Goal: Book appointment/travel/reservation

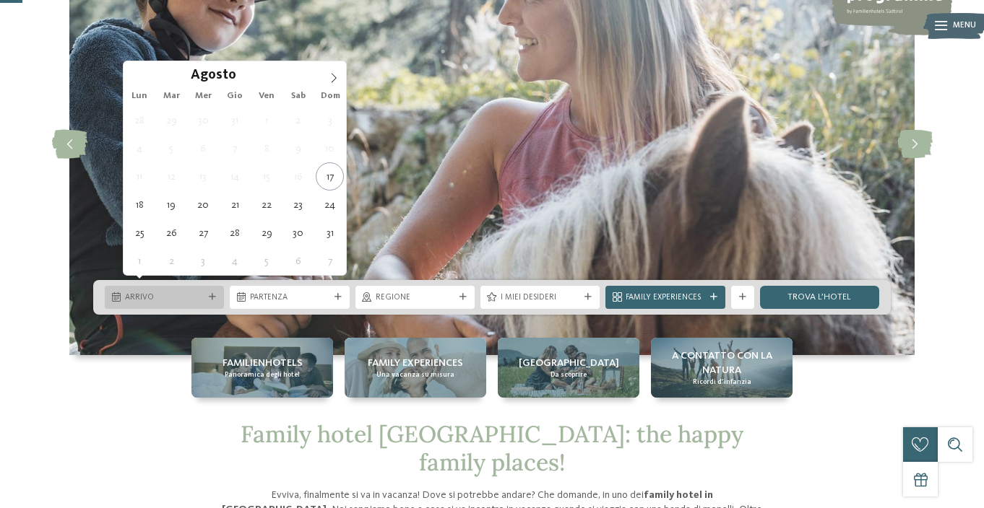
click at [188, 292] on span "Arrivo" at bounding box center [164, 298] width 79 height 12
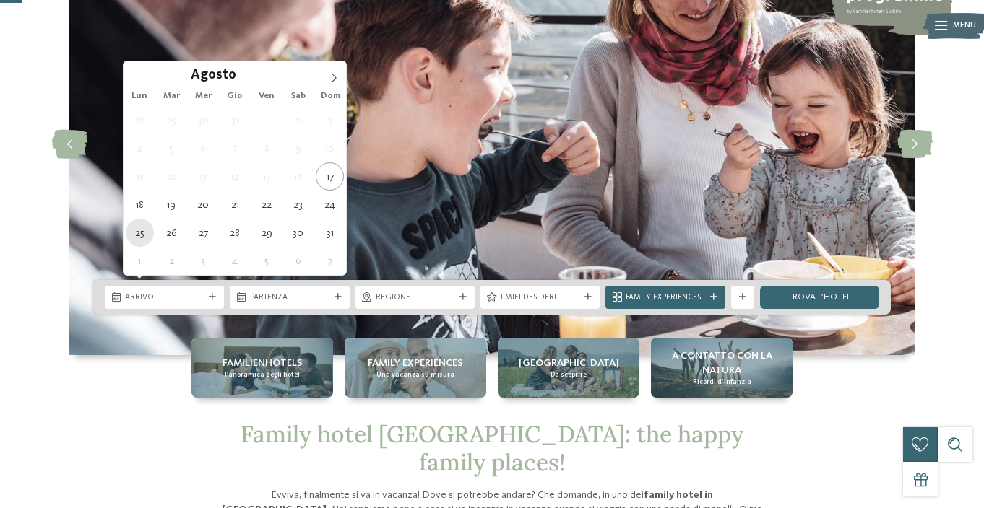
type div "25.08.2025"
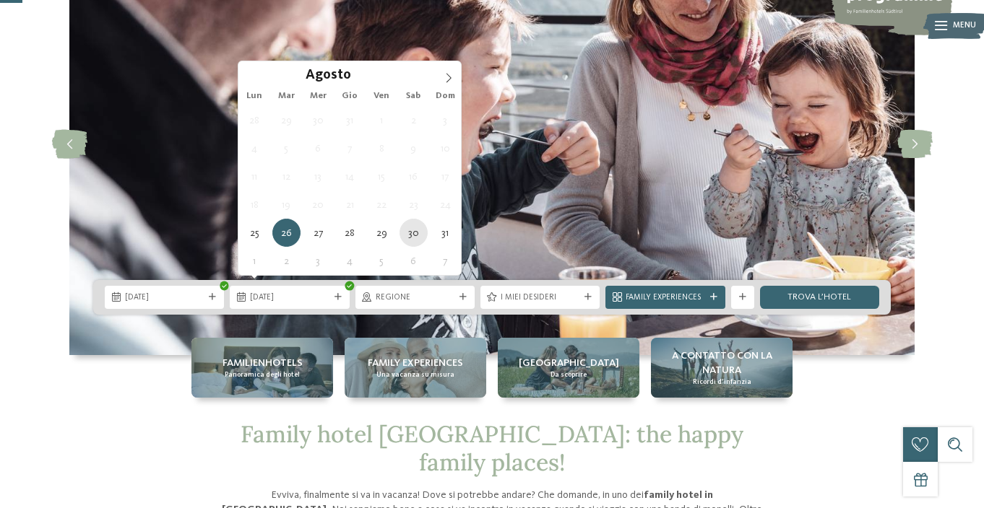
type div "30.08.2025"
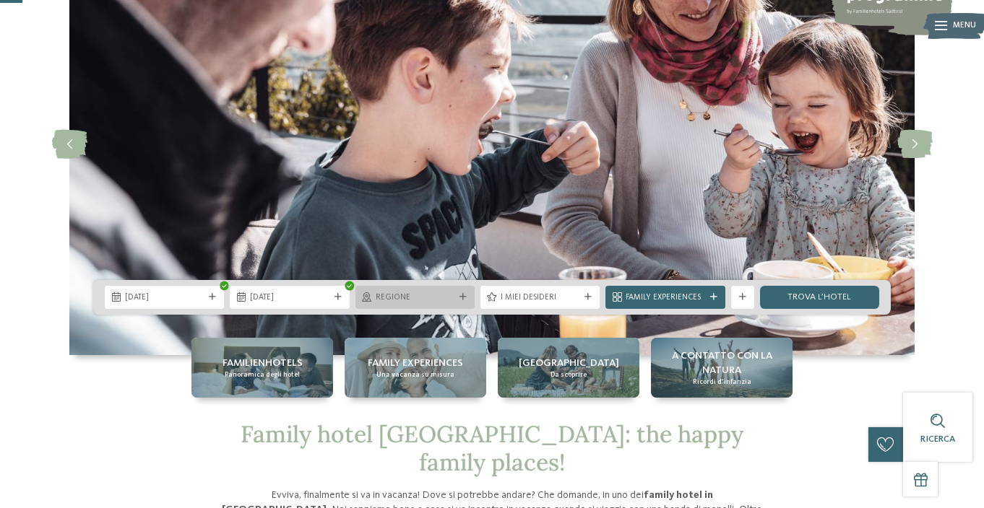
click at [384, 292] on span "Regione" at bounding box center [415, 298] width 79 height 12
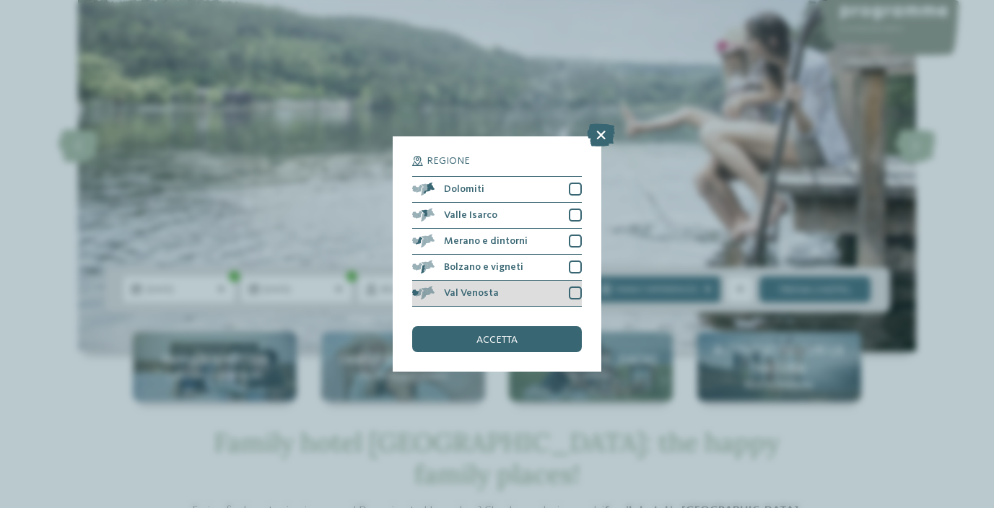
click at [572, 294] on div at bounding box center [575, 293] width 13 height 13
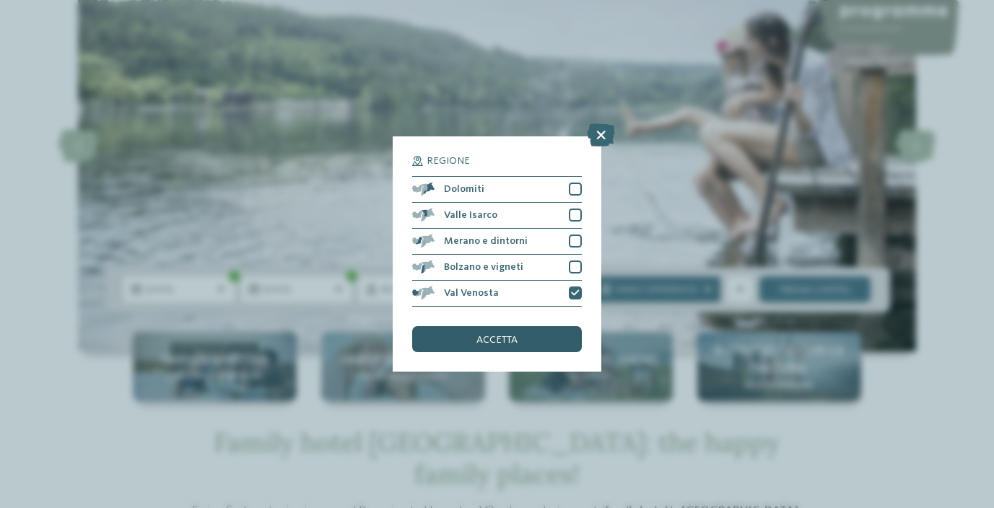
click at [537, 337] on div "accetta" at bounding box center [496, 339] width 169 height 26
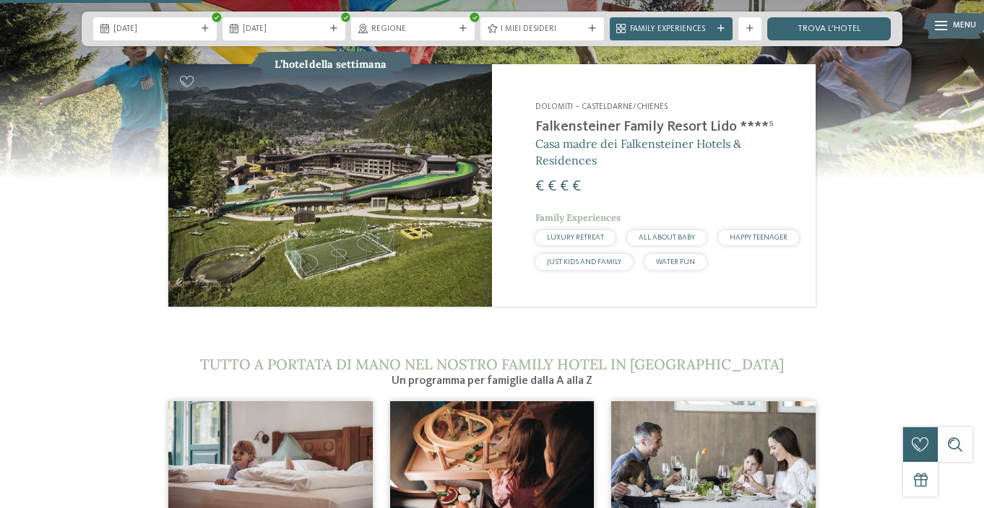
scroll to position [1200, 0]
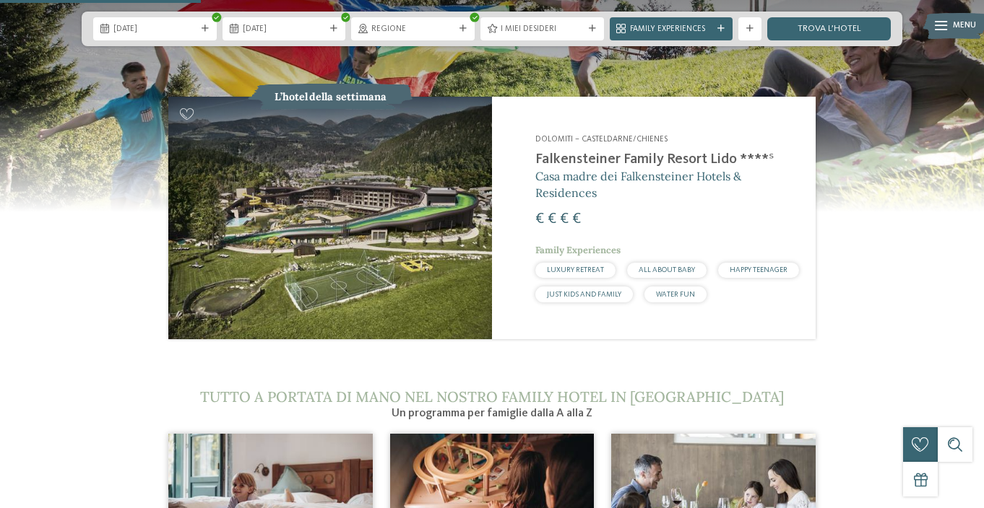
click at [634, 144] on span "Dolomiti – Casteldarne/Chienes" at bounding box center [601, 139] width 132 height 9
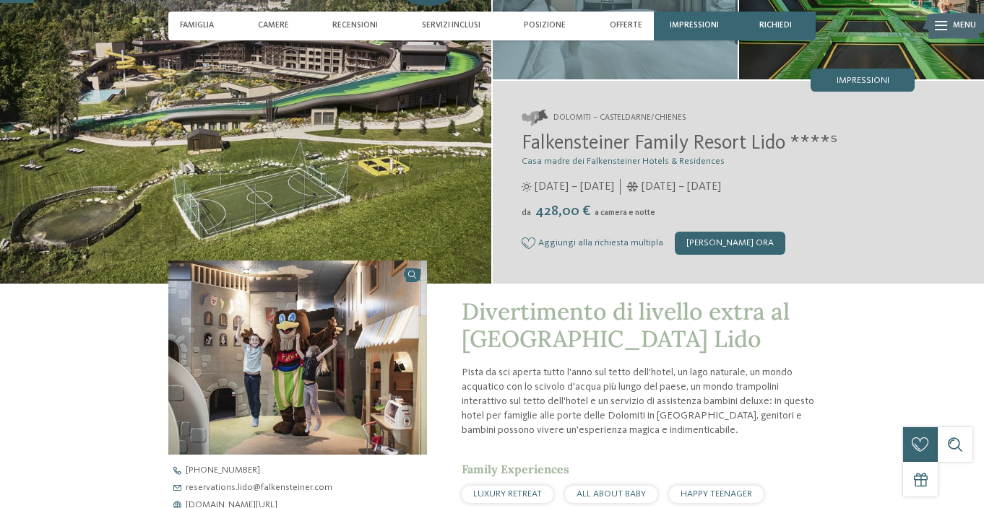
scroll to position [164, 0]
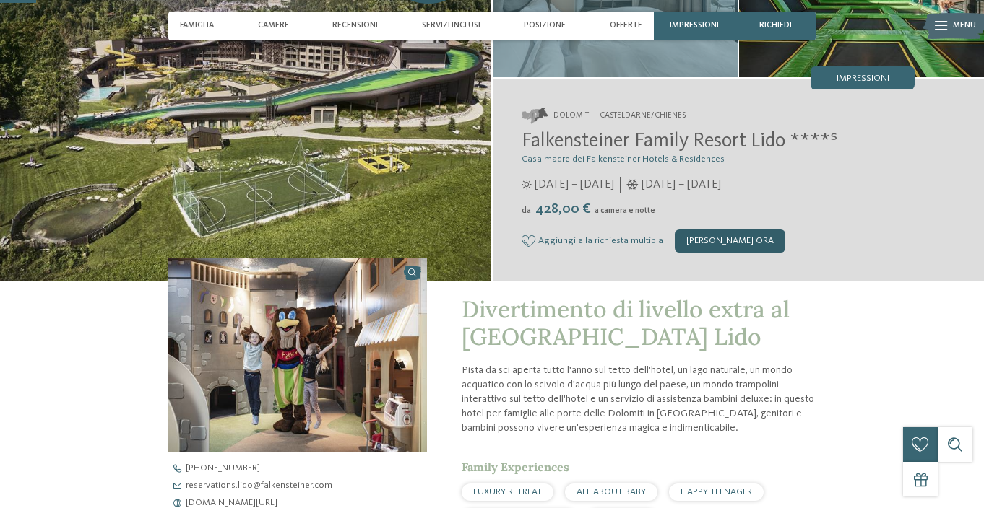
click at [785, 253] on div "[PERSON_NAME] ora" at bounding box center [730, 241] width 110 height 23
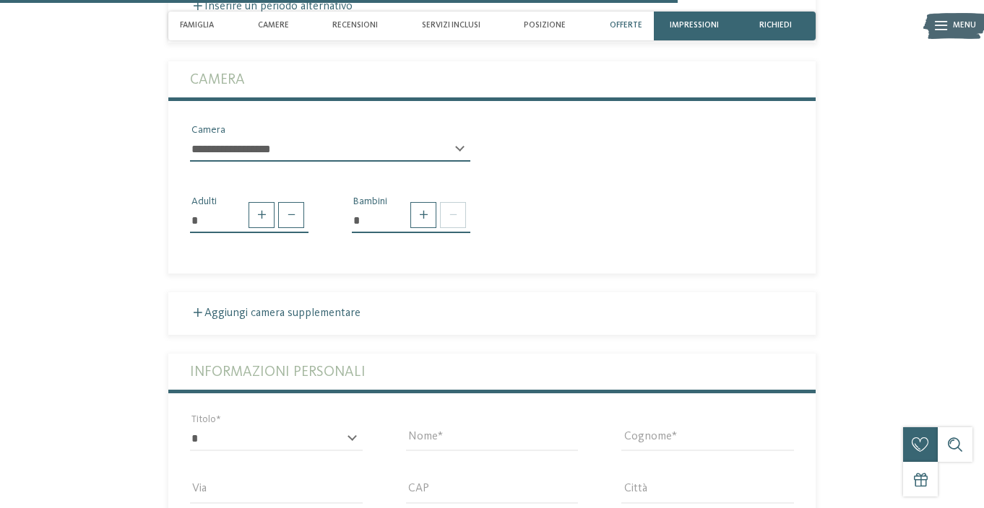
scroll to position [3105, 0]
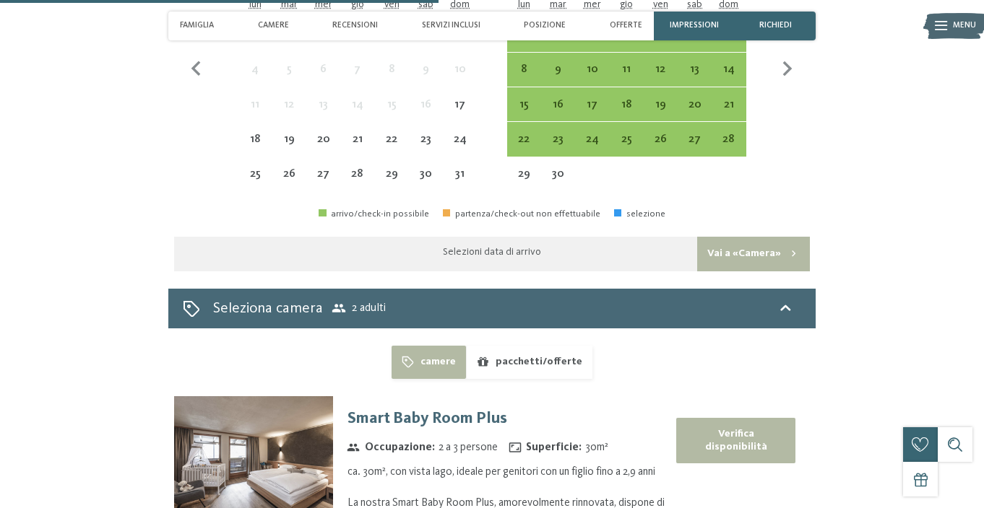
scroll to position [3266, 0]
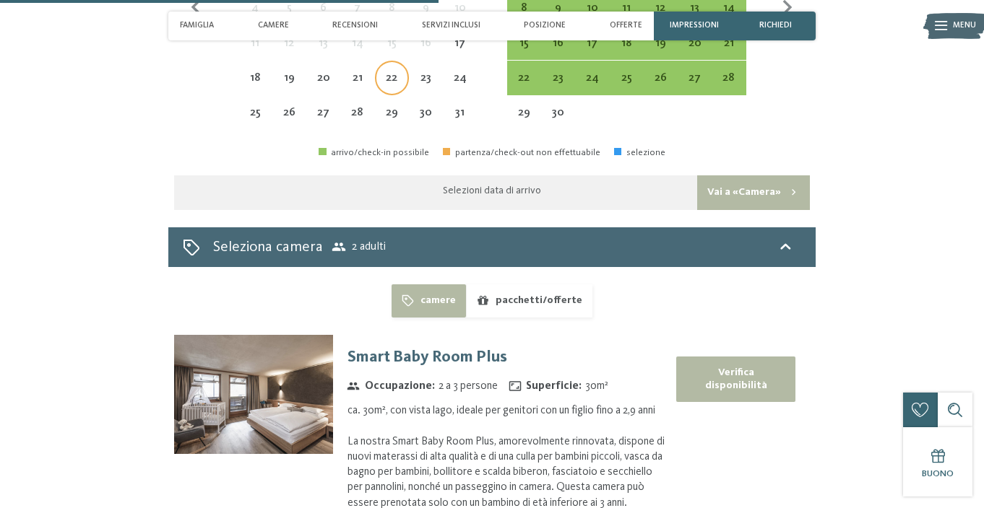
click at [376, 103] on div "22" at bounding box center [391, 87] width 31 height 31
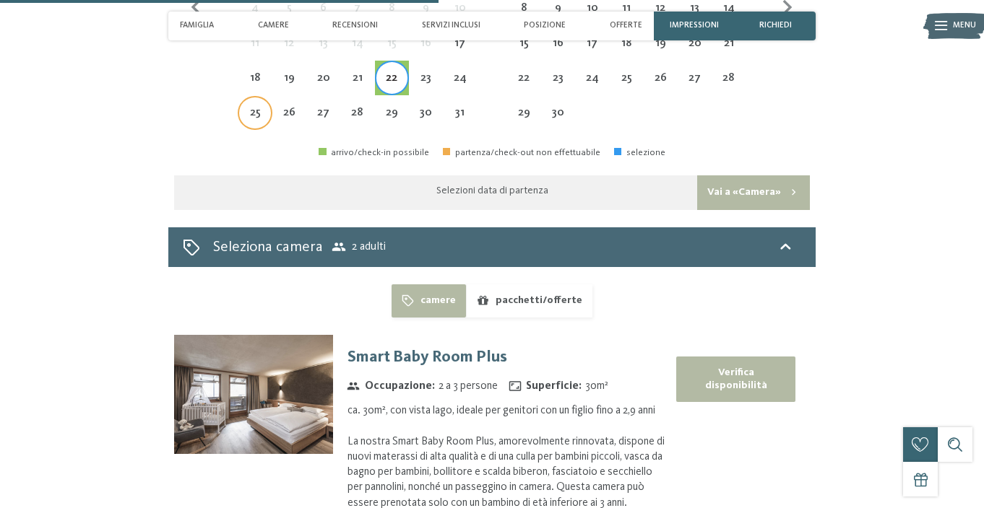
click at [239, 138] on div "25" at bounding box center [254, 122] width 31 height 31
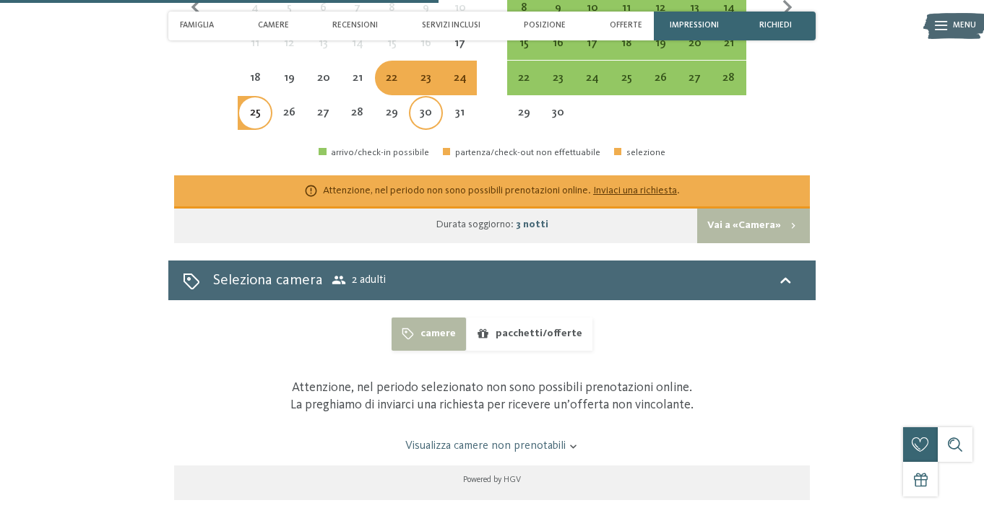
click at [433, 138] on div "30" at bounding box center [425, 122] width 31 height 31
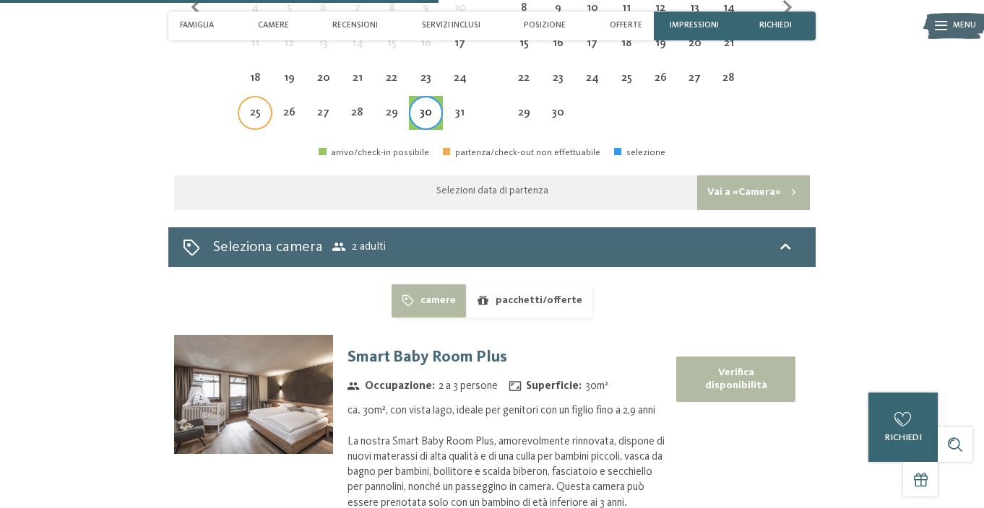
click at [239, 138] on div "25" at bounding box center [254, 122] width 31 height 31
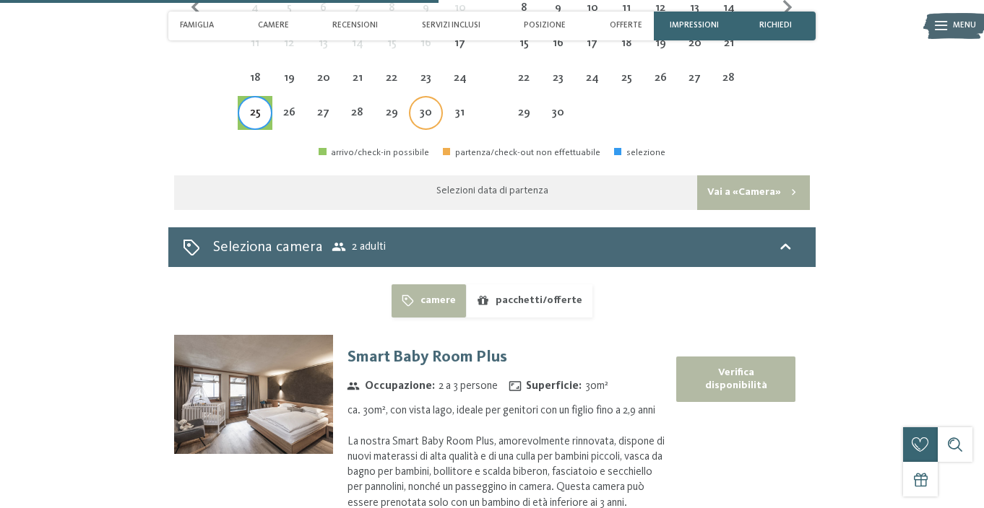
click at [420, 138] on div "30" at bounding box center [425, 122] width 31 height 31
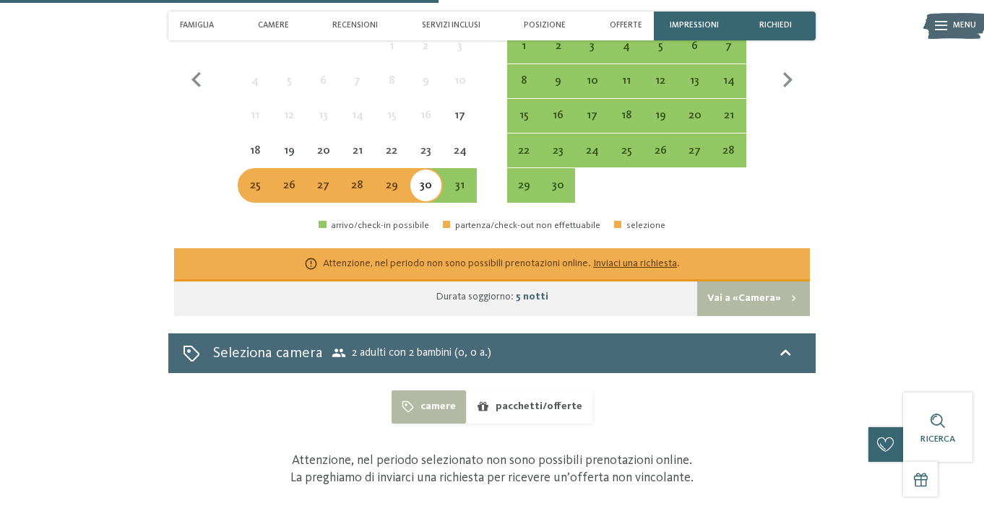
select select "*"
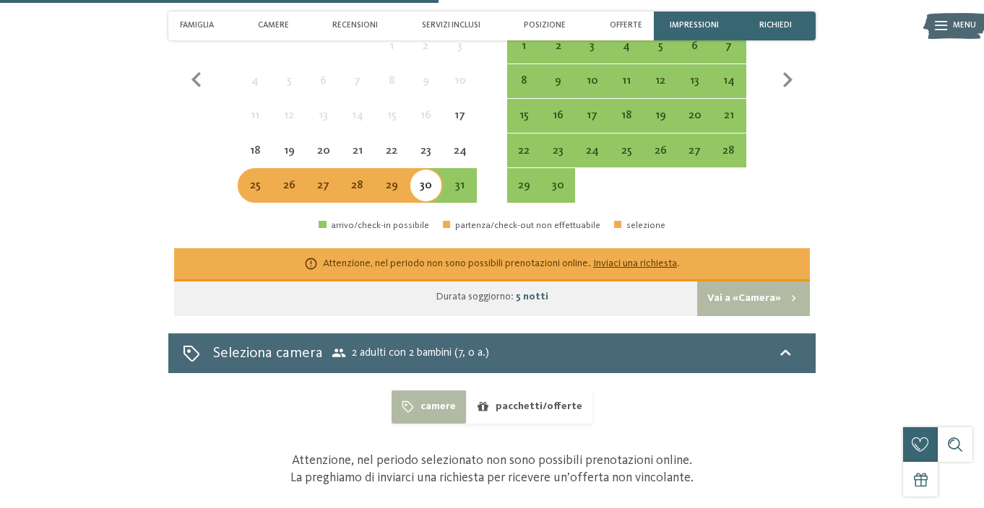
select select "**"
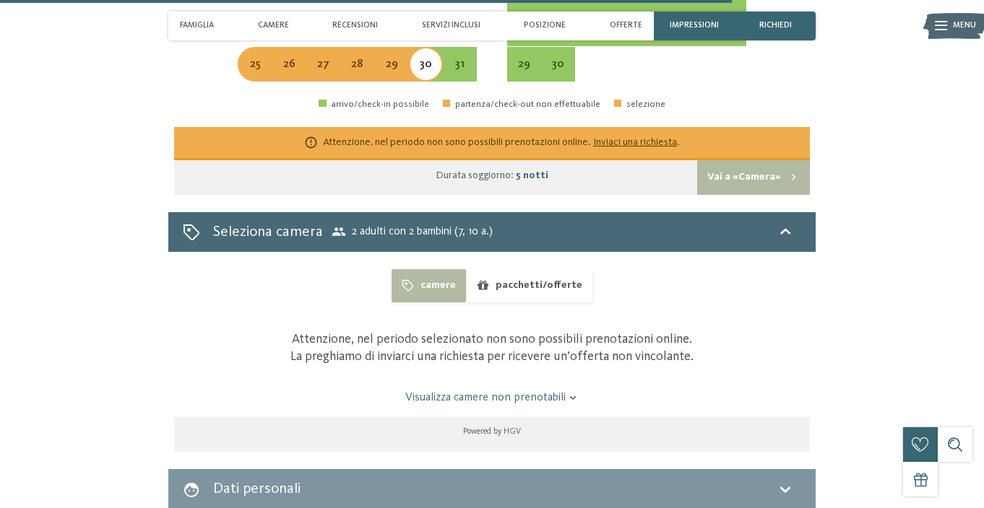
scroll to position [3388, 0]
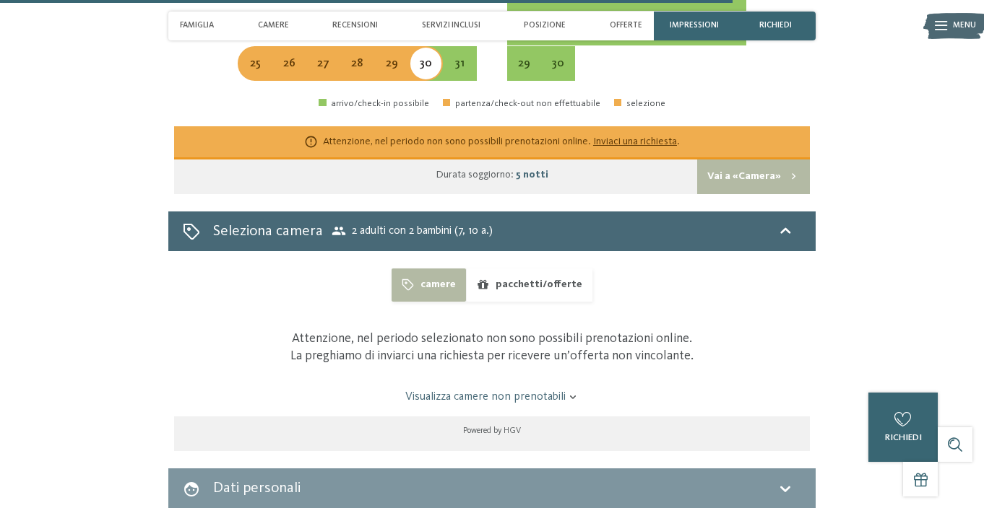
drag, startPoint x: 460, startPoint y: 383, endPoint x: 491, endPoint y: 365, distance: 35.6
click at [461, 54] on div "24" at bounding box center [459, 38] width 31 height 31
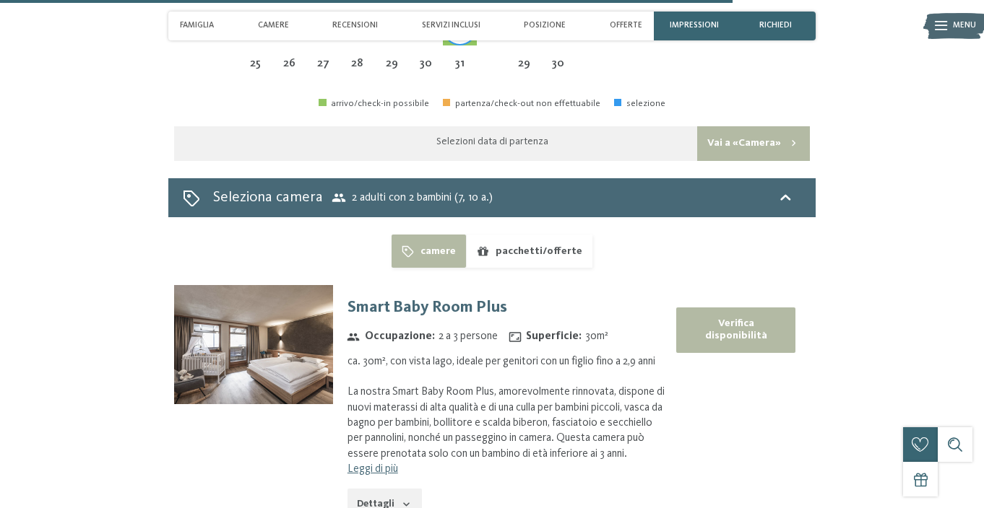
drag, startPoint x: 230, startPoint y: 422, endPoint x: 247, endPoint y: 424, distance: 17.4
click at [239, 89] on div "25" at bounding box center [254, 73] width 31 height 31
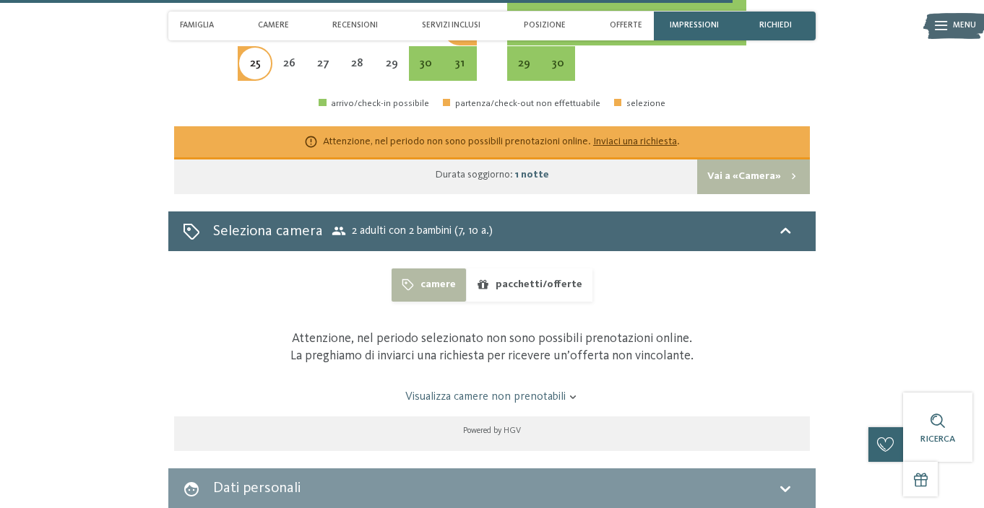
drag, startPoint x: 456, startPoint y: 372, endPoint x: 459, endPoint y: 381, distance: 9.6
click at [456, 44] on div "24" at bounding box center [459, 28] width 31 height 31
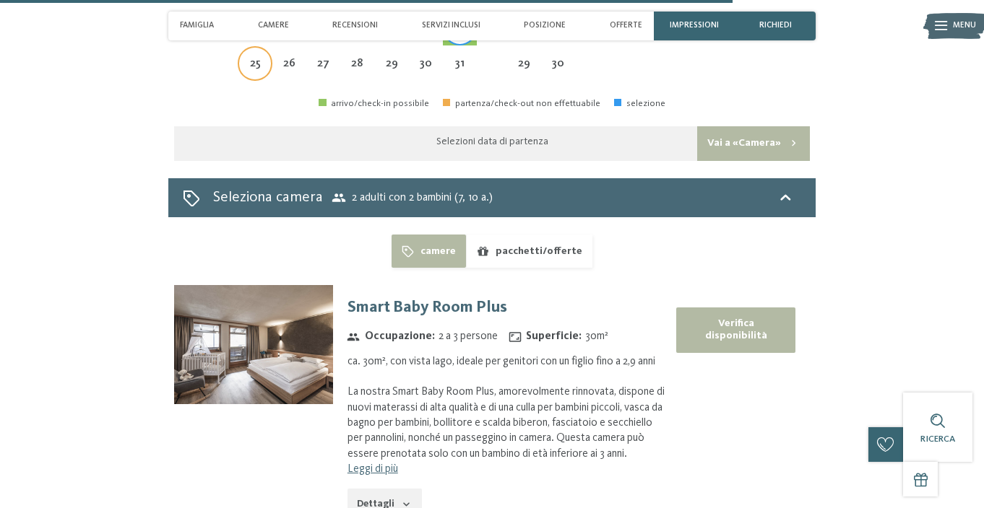
click at [239, 89] on div "25" at bounding box center [254, 73] width 31 height 31
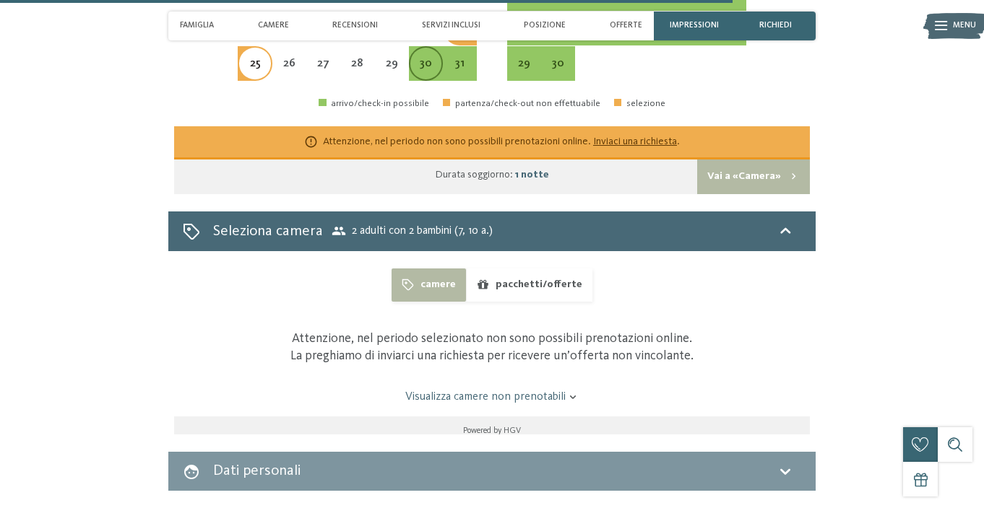
click at [419, 89] on div "30" at bounding box center [425, 73] width 31 height 31
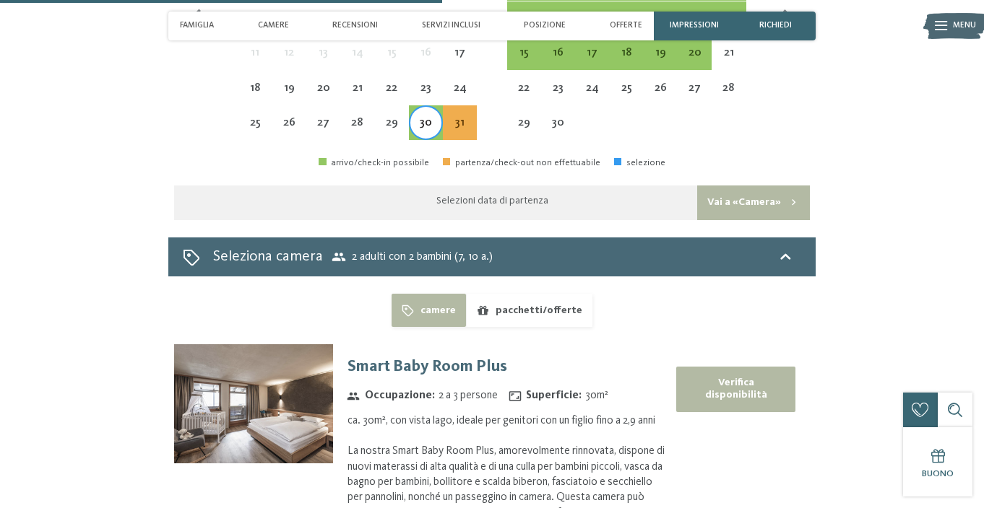
scroll to position [3329, 0]
click at [414, 148] on div "30" at bounding box center [425, 132] width 31 height 31
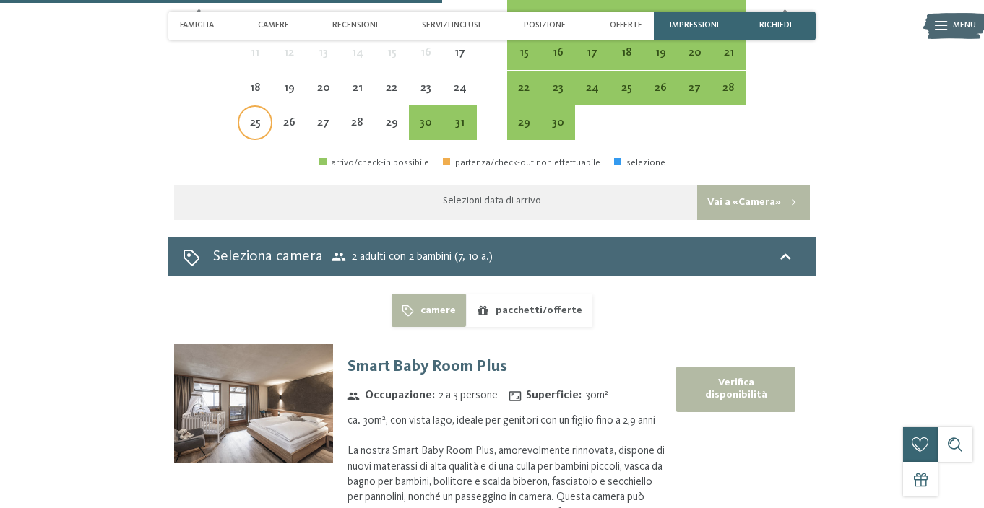
click at [239, 138] on div "25" at bounding box center [254, 122] width 31 height 31
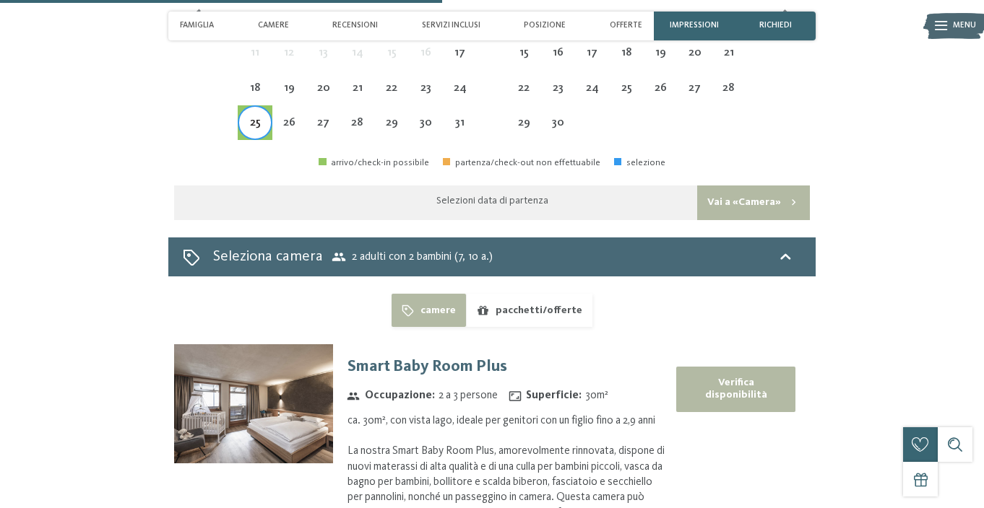
click at [239, 148] on div "25" at bounding box center [254, 132] width 31 height 31
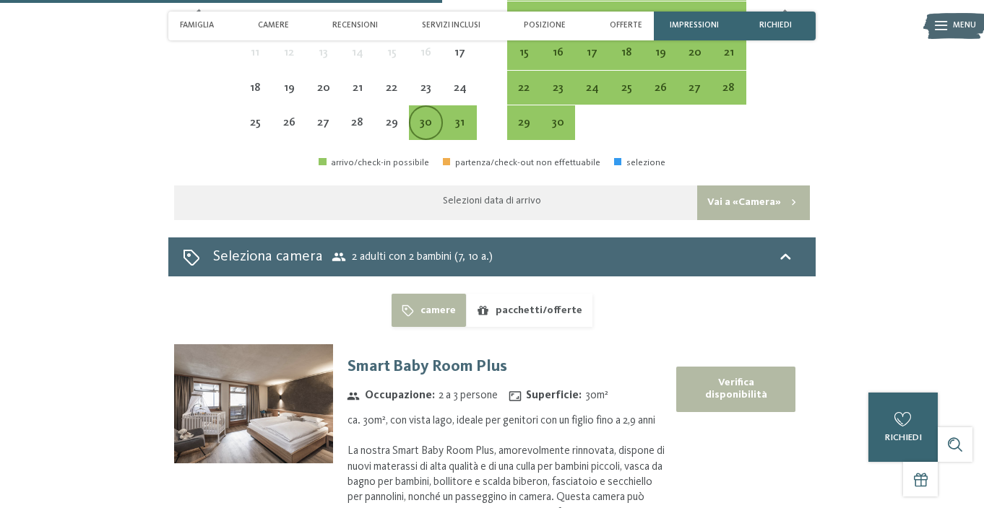
click at [410, 148] on div "30" at bounding box center [425, 132] width 31 height 31
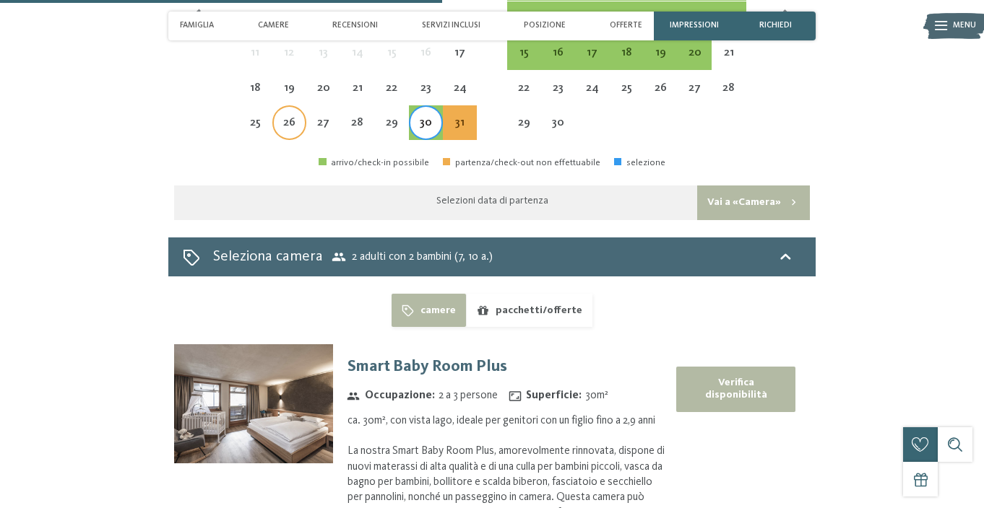
click at [274, 148] on div "26" at bounding box center [289, 132] width 31 height 31
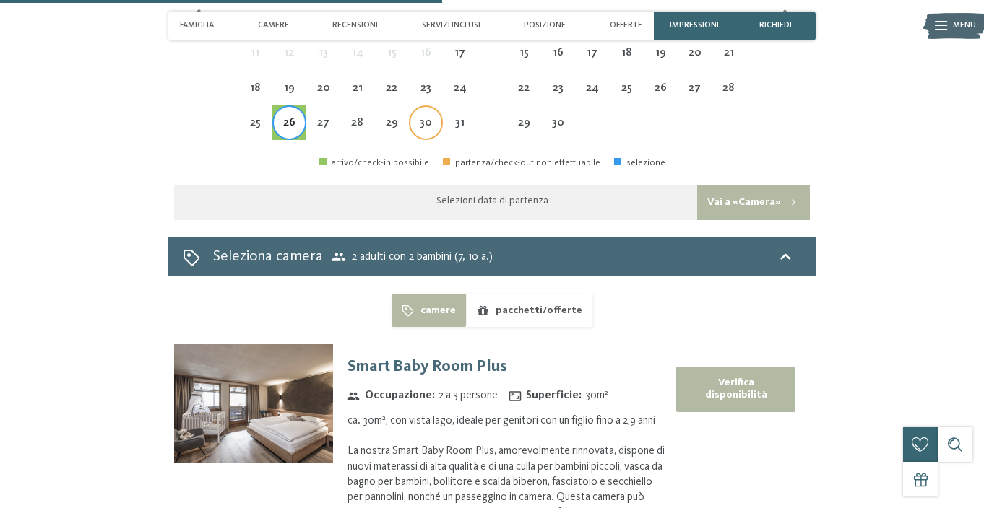
click at [423, 148] on div "30" at bounding box center [425, 132] width 31 height 31
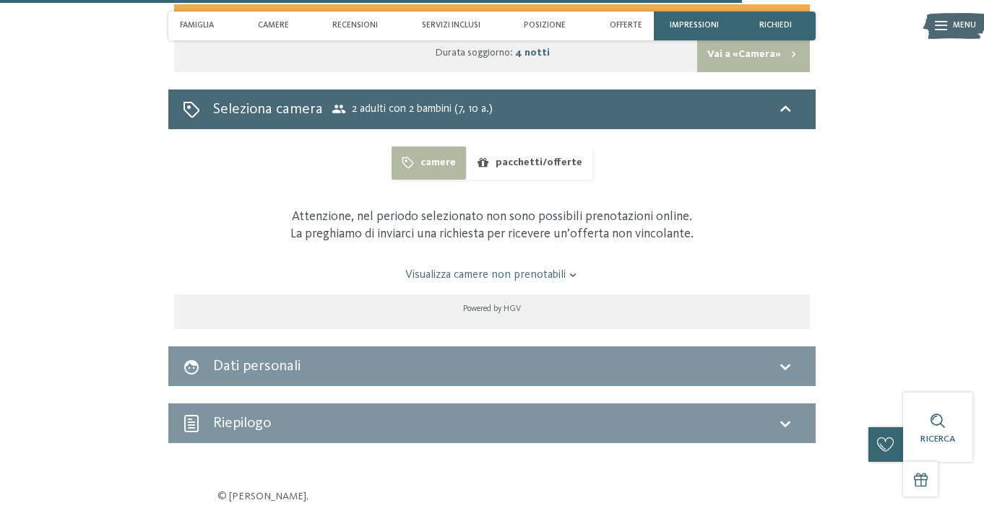
scroll to position [3451, 0]
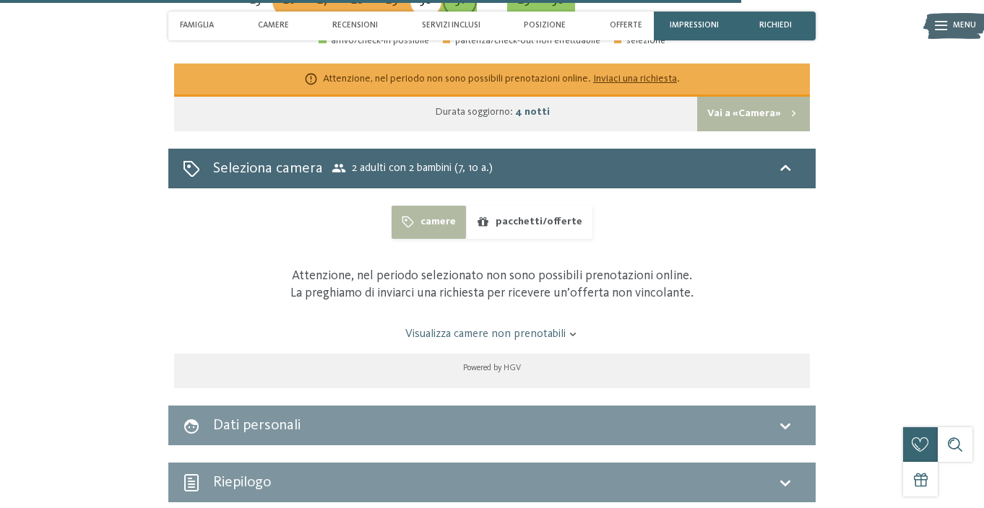
click at [455, 26] on div "31" at bounding box center [459, 10] width 31 height 31
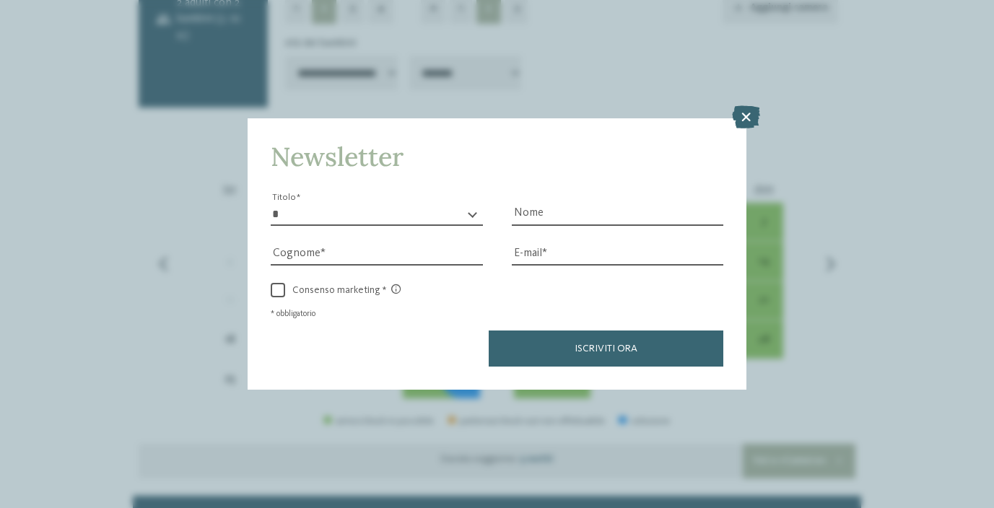
drag, startPoint x: 746, startPoint y: 120, endPoint x: 745, endPoint y: 128, distance: 8.1
click at [746, 121] on icon at bounding box center [746, 117] width 28 height 23
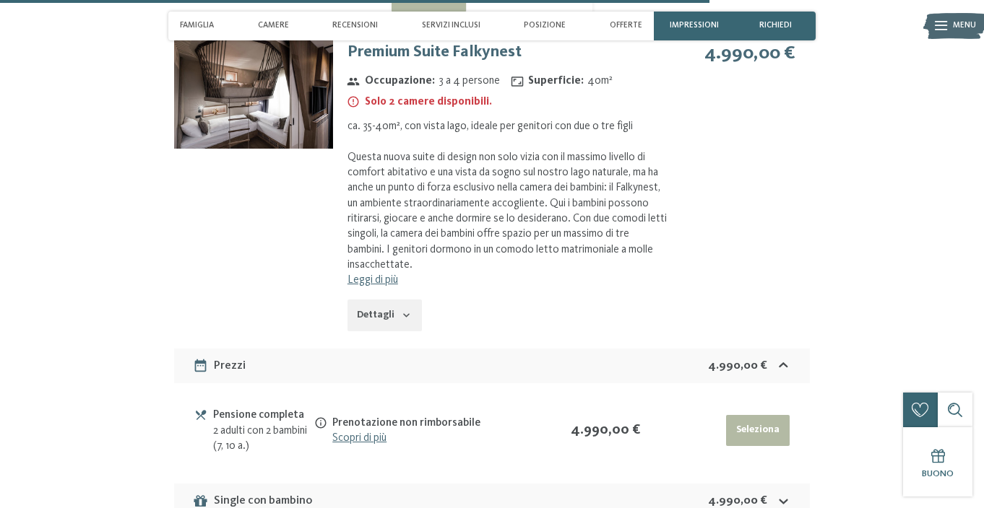
scroll to position [3641, 0]
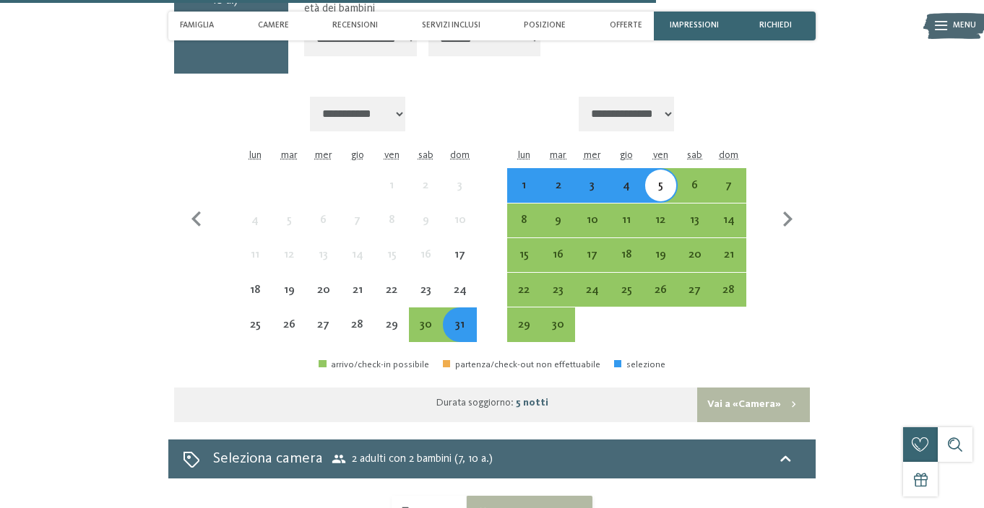
scroll to position [2448, 0]
